Goal: Navigation & Orientation: Find specific page/section

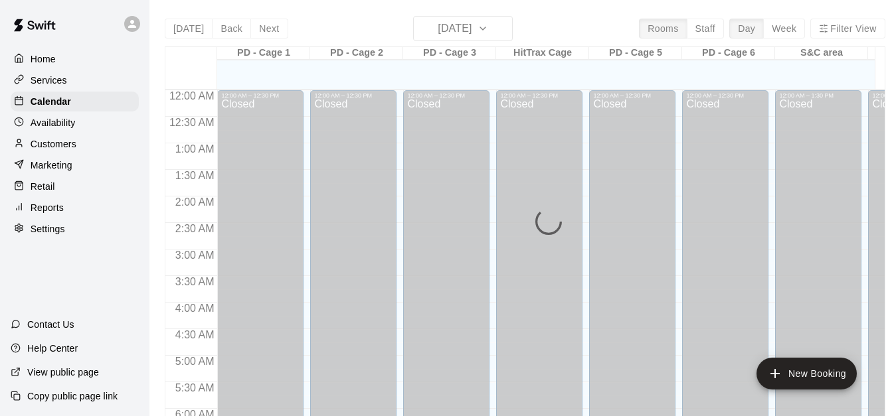
scroll to position [809, 0]
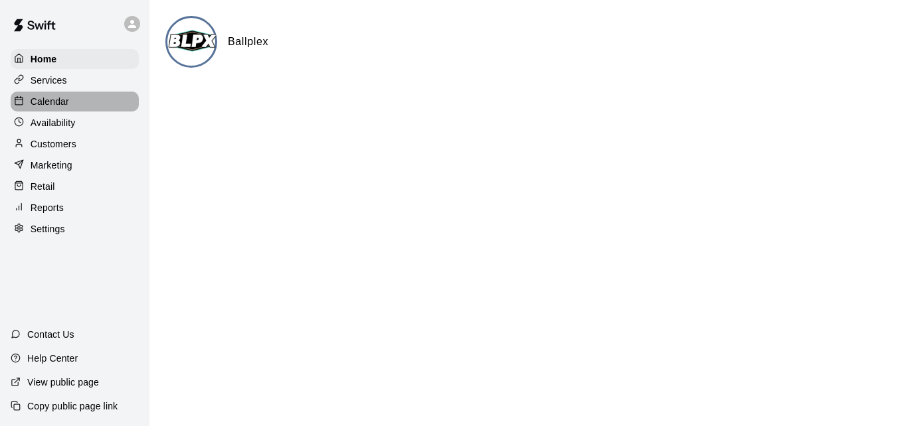
click at [61, 106] on p "Calendar" at bounding box center [50, 101] width 39 height 13
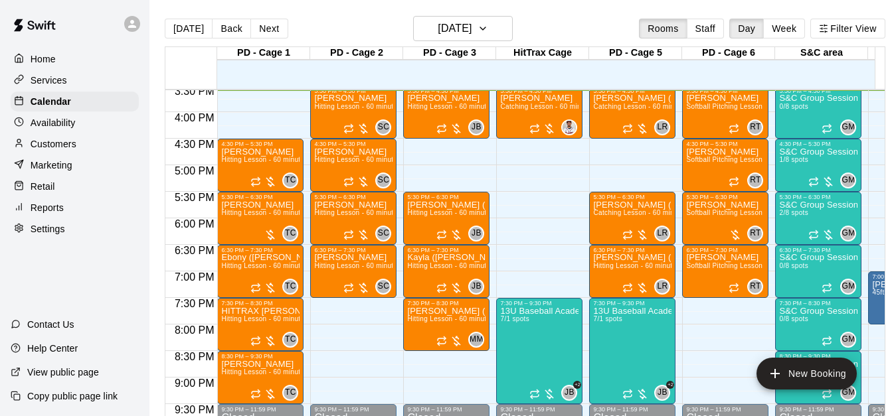
scroll to position [532, 0]
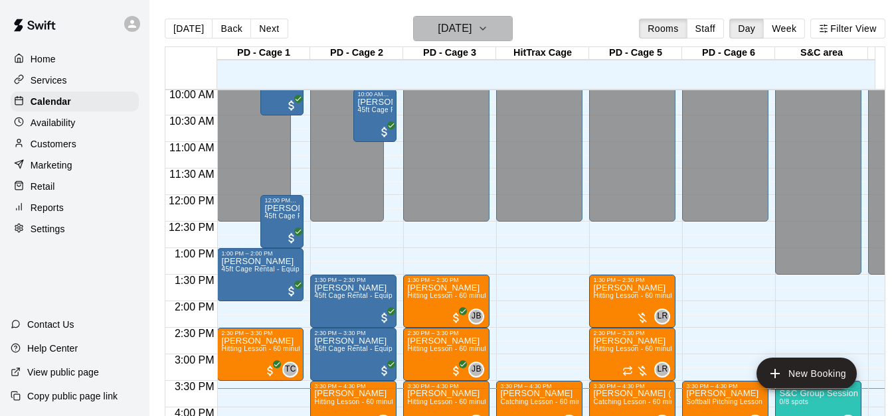
click at [488, 30] on icon "button" at bounding box center [482, 29] width 11 height 16
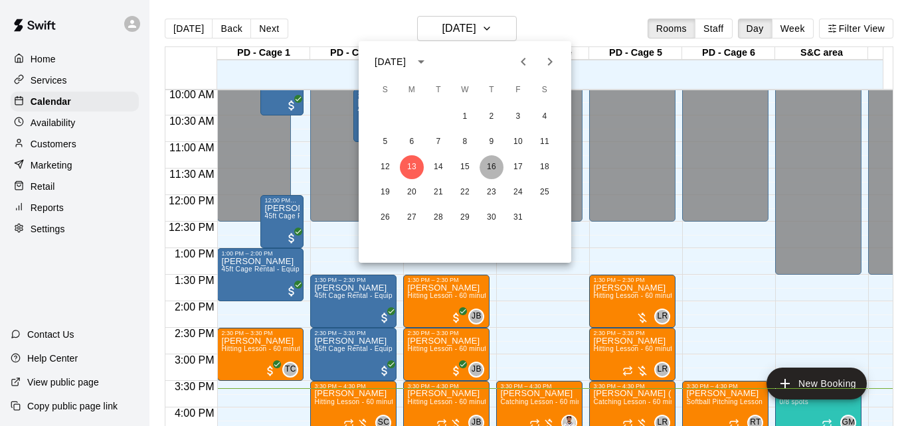
click at [491, 161] on button "16" at bounding box center [491, 167] width 24 height 24
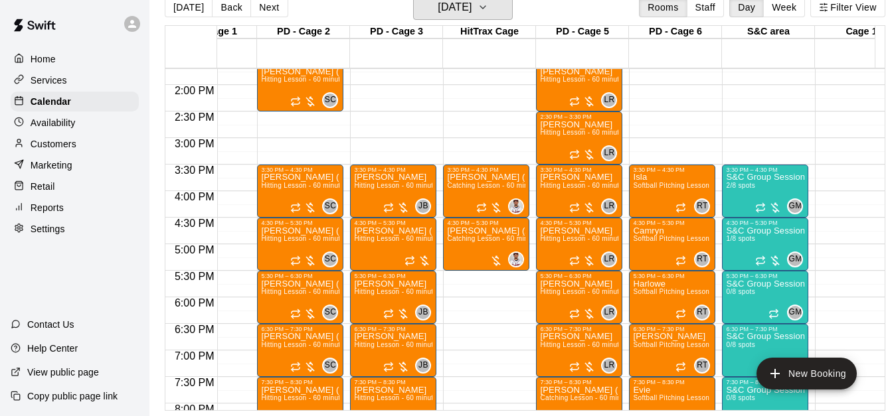
scroll to position [0, 542]
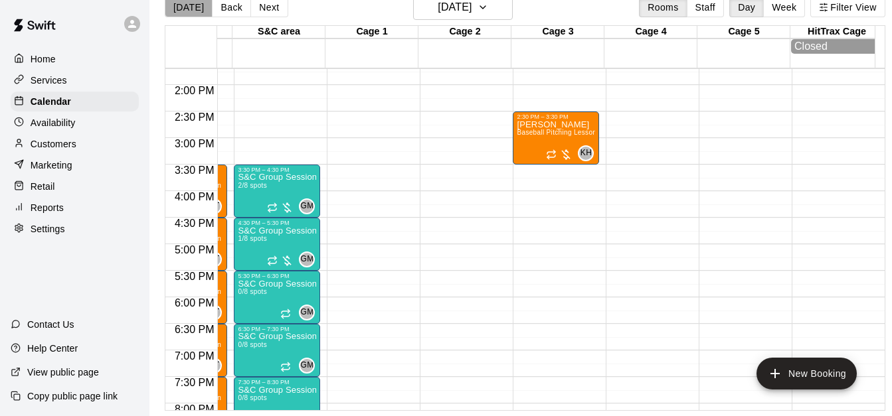
click at [189, 7] on button "[DATE]" at bounding box center [189, 7] width 48 height 20
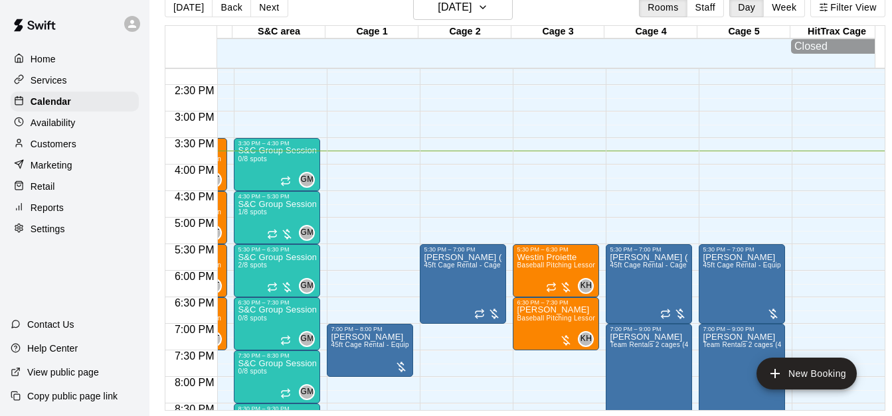
scroll to position [781, 542]
